Goal: Ask a question

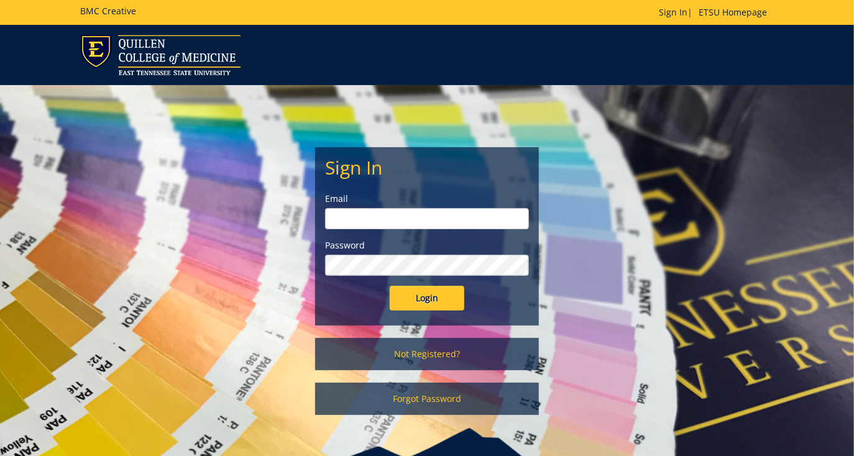
type input "[EMAIL_ADDRESS][DOMAIN_NAME]"
click at [435, 304] on input "Login" at bounding box center [427, 298] width 75 height 25
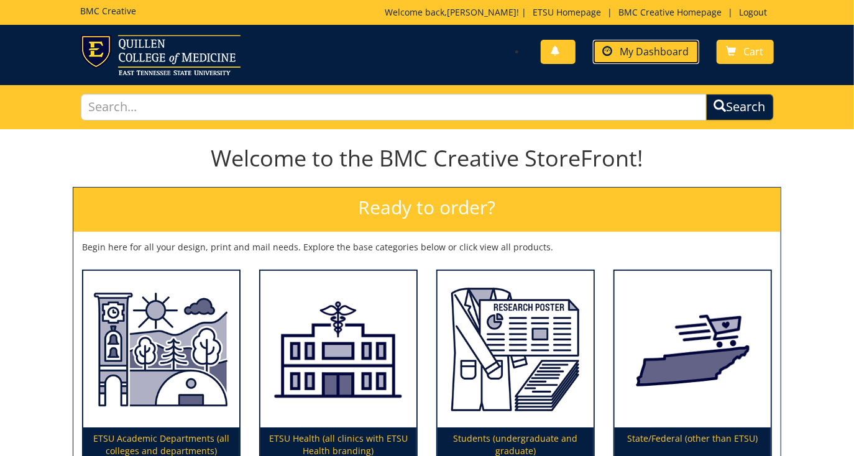
click at [625, 46] on span "My Dashboard" at bounding box center [654, 52] width 69 height 14
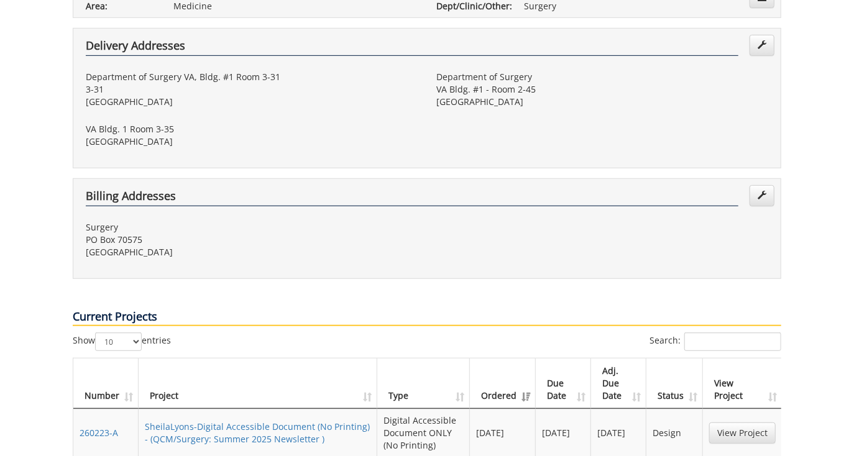
scroll to position [435, 0]
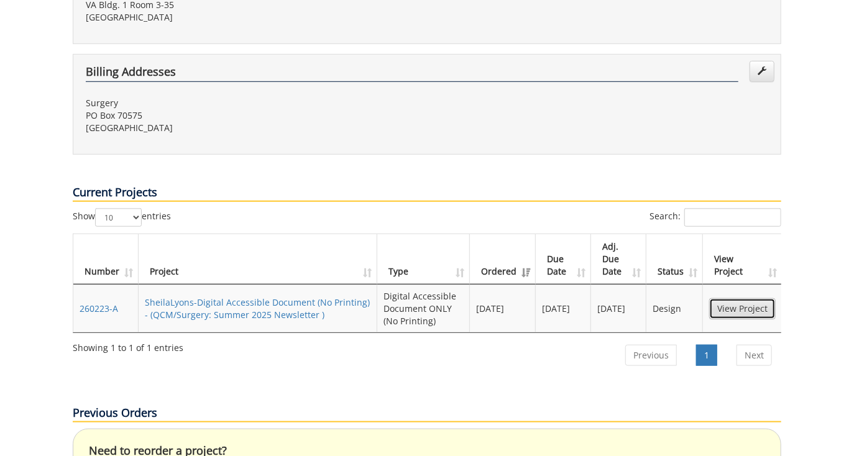
click at [733, 298] on link "View Project" at bounding box center [742, 308] width 66 height 21
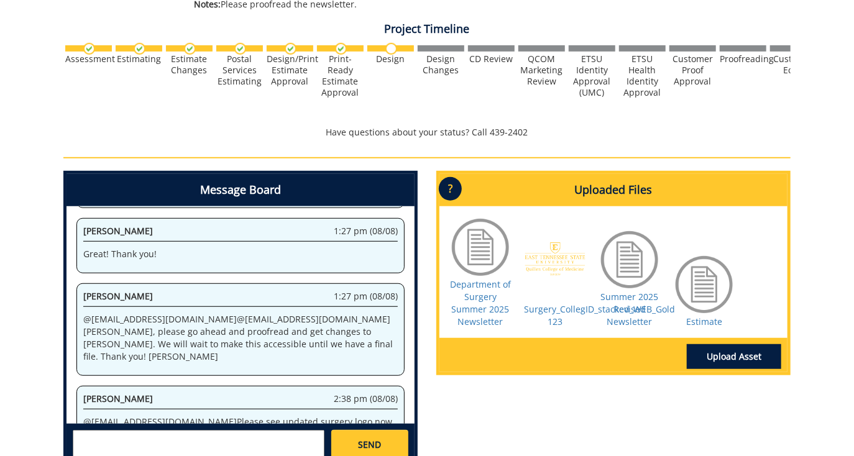
scroll to position [451, 0]
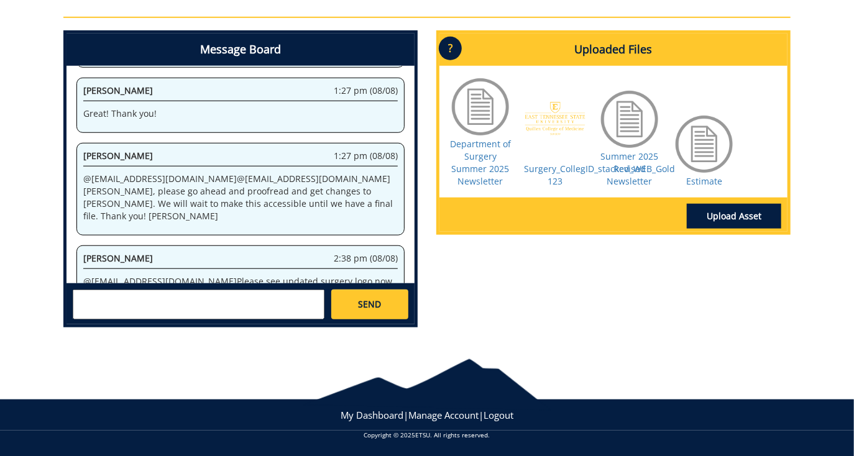
click at [179, 299] on textarea at bounding box center [199, 305] width 252 height 30
type textarea "Are we being charged for proofreading now?"
click at [373, 295] on link "SEND" at bounding box center [369, 305] width 77 height 30
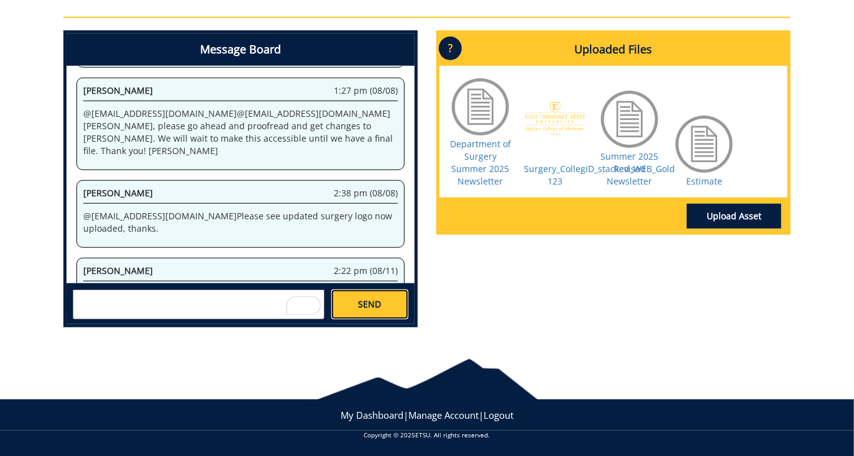
scroll to position [1099, 0]
